Goal: Task Accomplishment & Management: Use online tool/utility

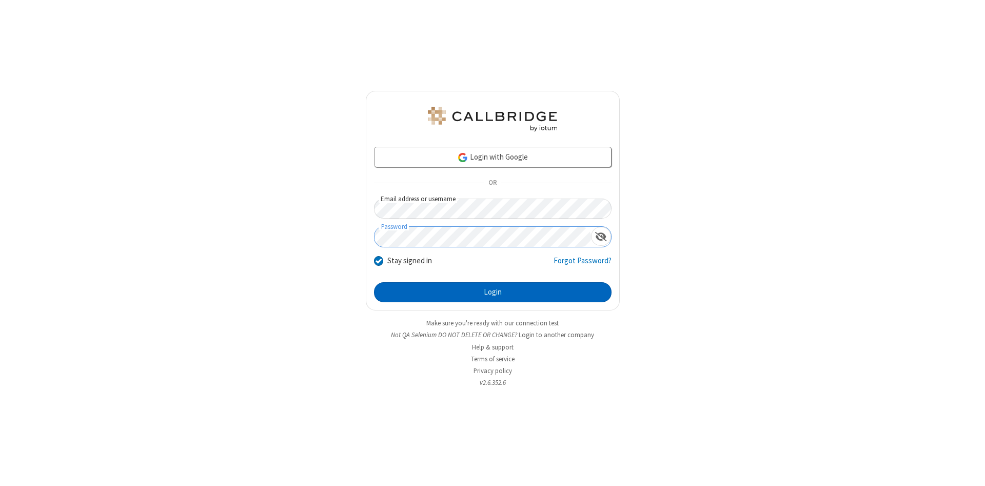
click at [492, 292] on button "Login" at bounding box center [492, 292] width 237 height 21
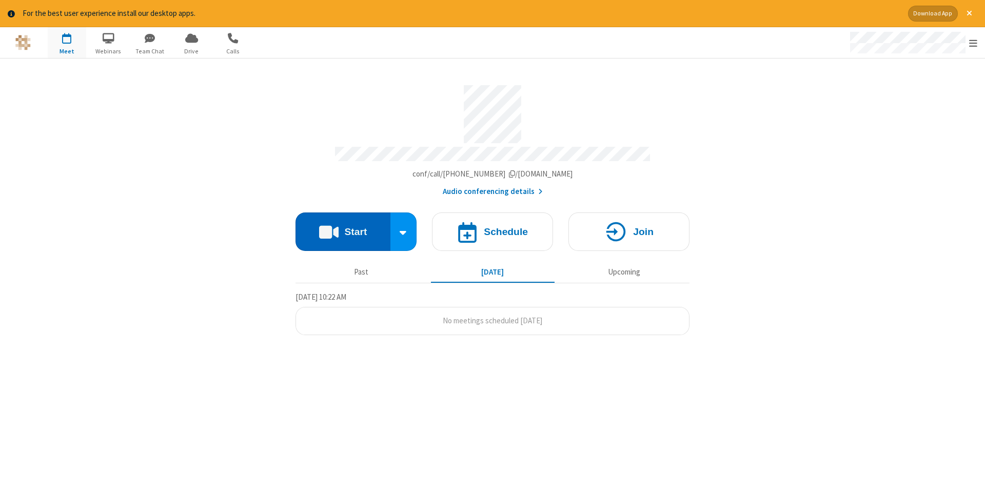
click at [343, 228] on button "Start" at bounding box center [342, 231] width 95 height 38
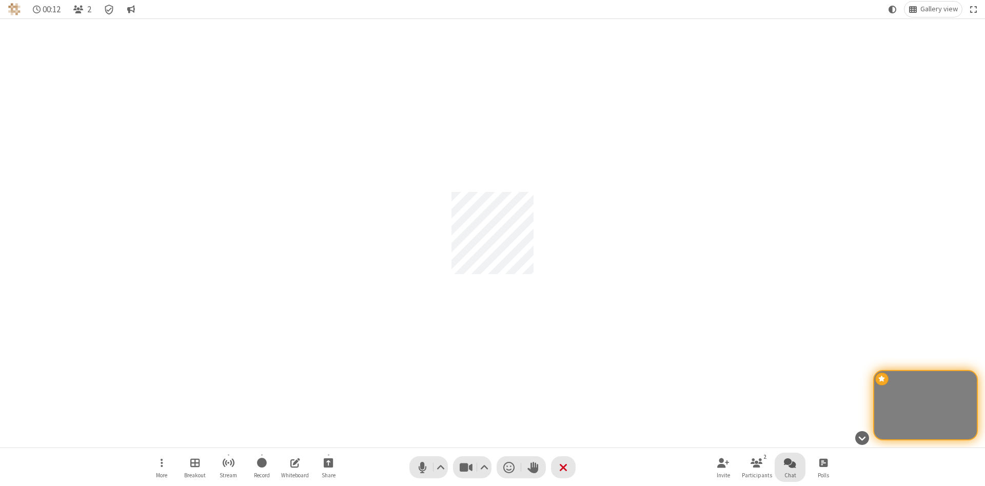
click at [790, 462] on span "Open chat" at bounding box center [790, 462] width 12 height 13
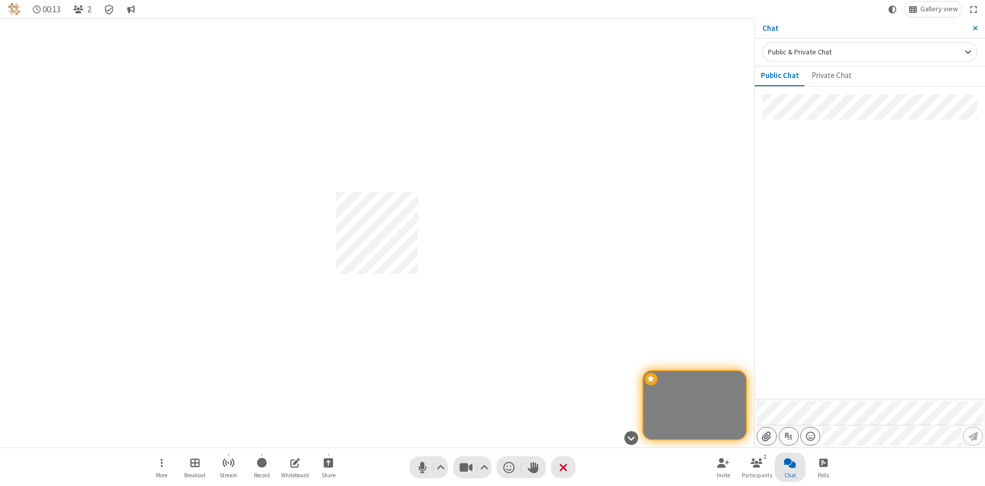
type input "C:\fakepath\doc_test.docx"
